Goal: Task Accomplishment & Management: Use online tool/utility

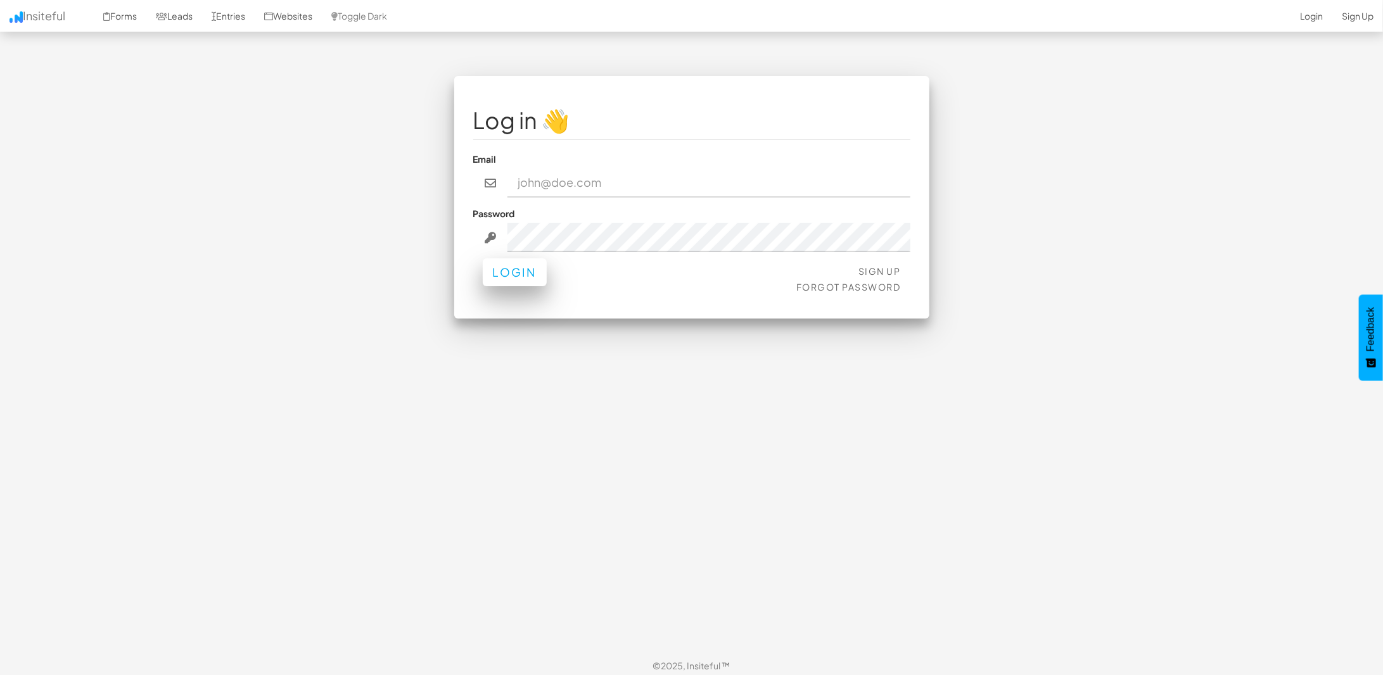
type input "[EMAIL_ADDRESS]"
click at [513, 284] on button "Login" at bounding box center [515, 272] width 64 height 28
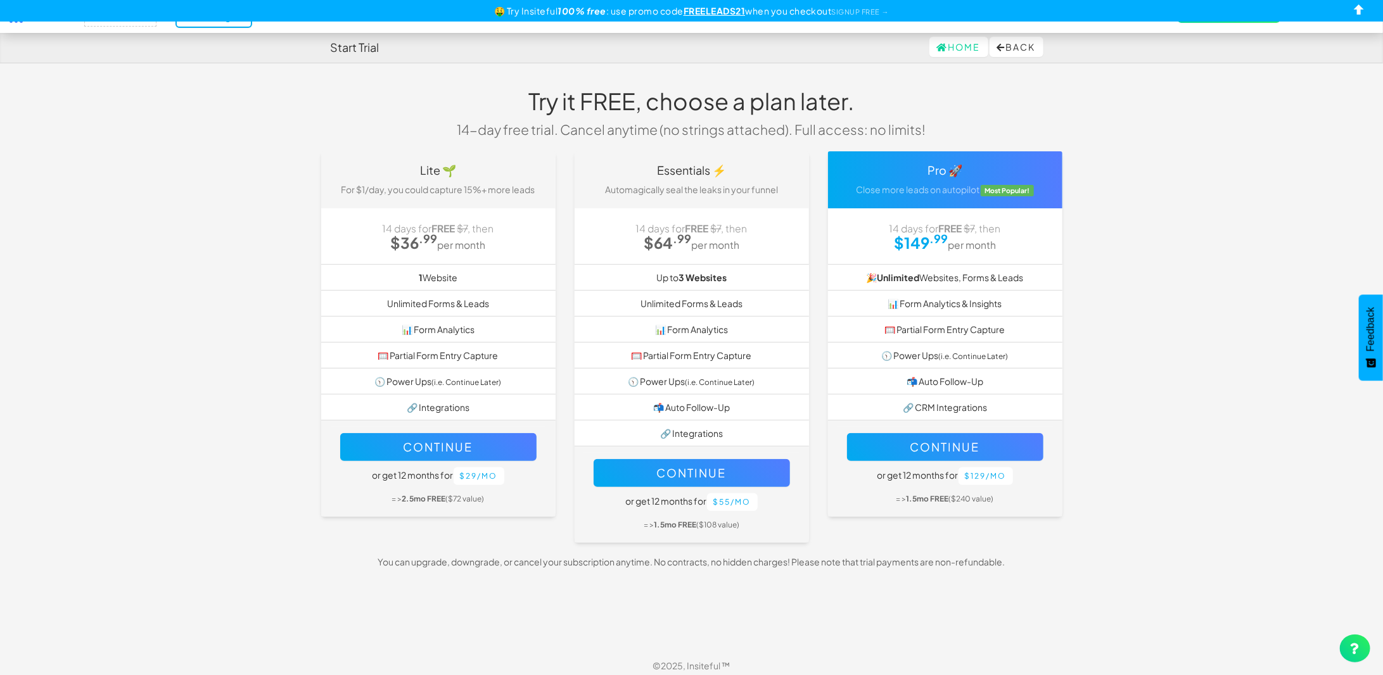
click at [250, 102] on body "Start Trial Home Back Toggle navigation Insiteful -- None -- Trial ending! → Fo…" at bounding box center [691, 341] width 1383 height 682
click at [262, 66] on body "Start Trial Home Back Toggle navigation Insiteful -- None -- Trial ending! → Fo…" at bounding box center [691, 341] width 1383 height 682
click at [1364, 12] on input "checkbox" at bounding box center [1359, 12] width 19 height 19
checkbox input "true"
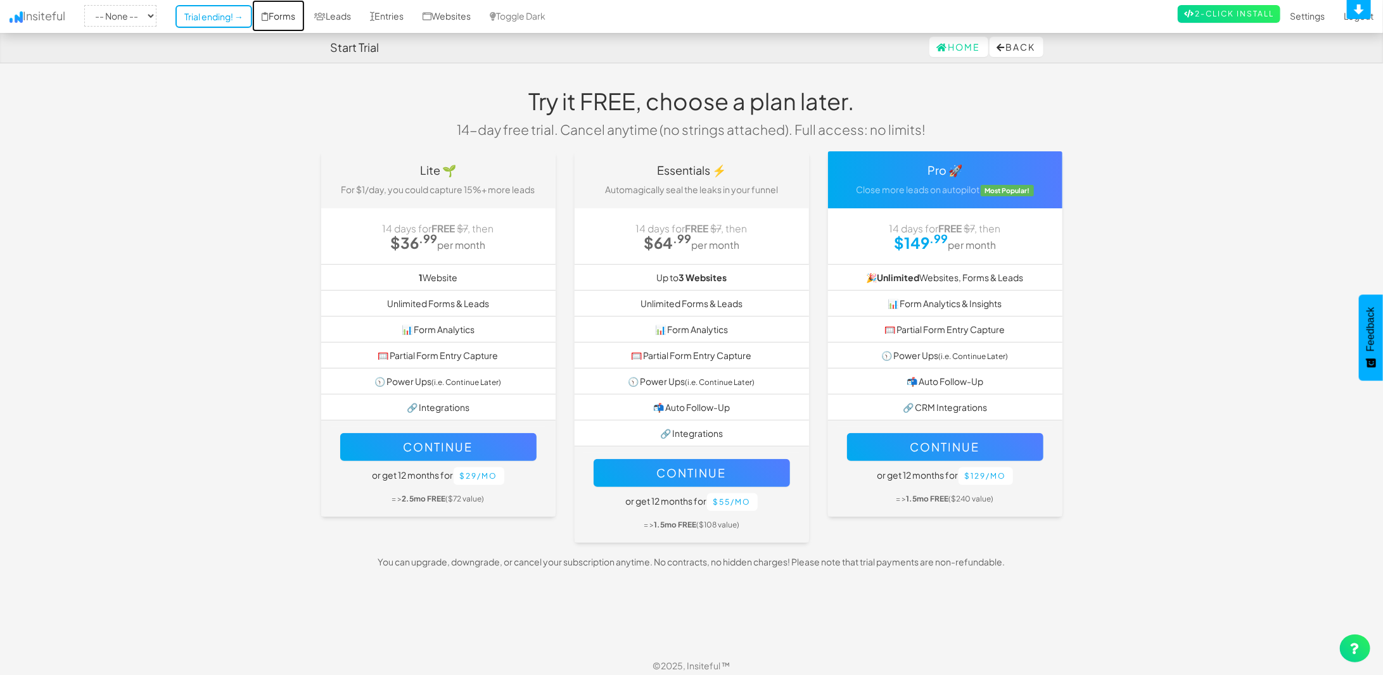
click at [281, 16] on link "Forms" at bounding box center [278, 16] width 53 height 32
